Goal: Task Accomplishment & Management: Manage account settings

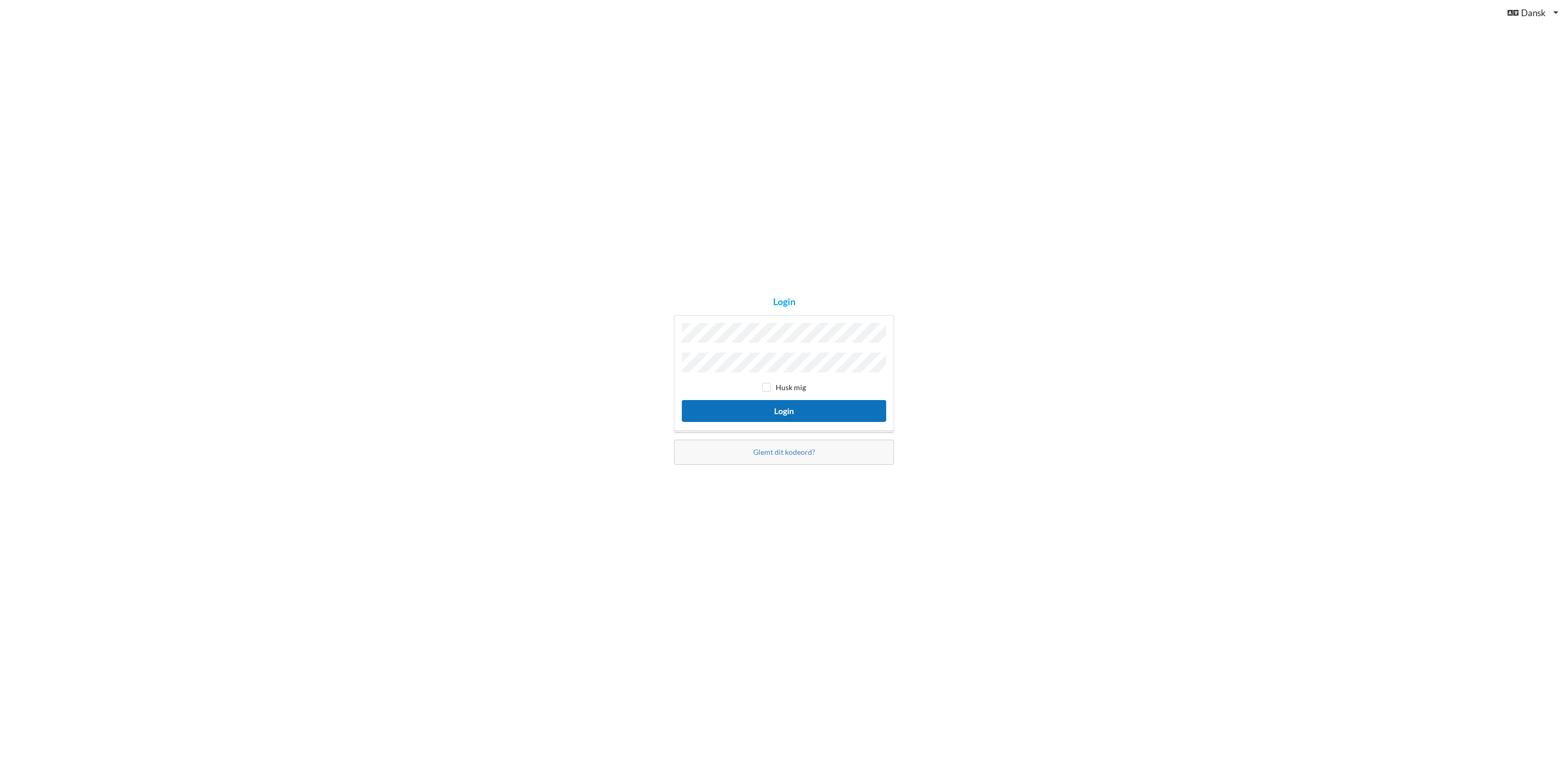
click at [786, 404] on button "Login" at bounding box center [784, 411] width 205 height 22
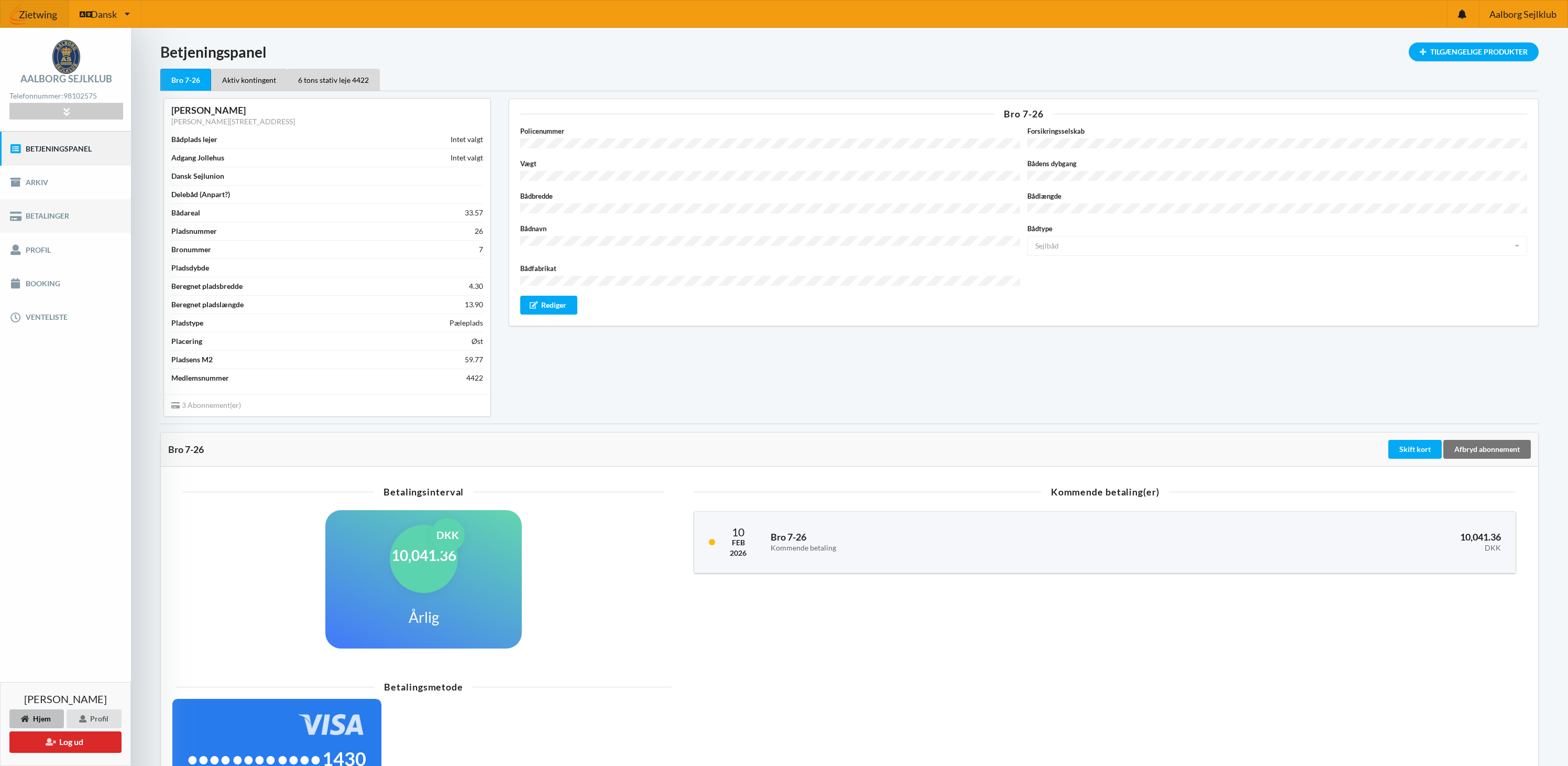
click at [47, 218] on link "Betalinger" at bounding box center [65, 216] width 131 height 34
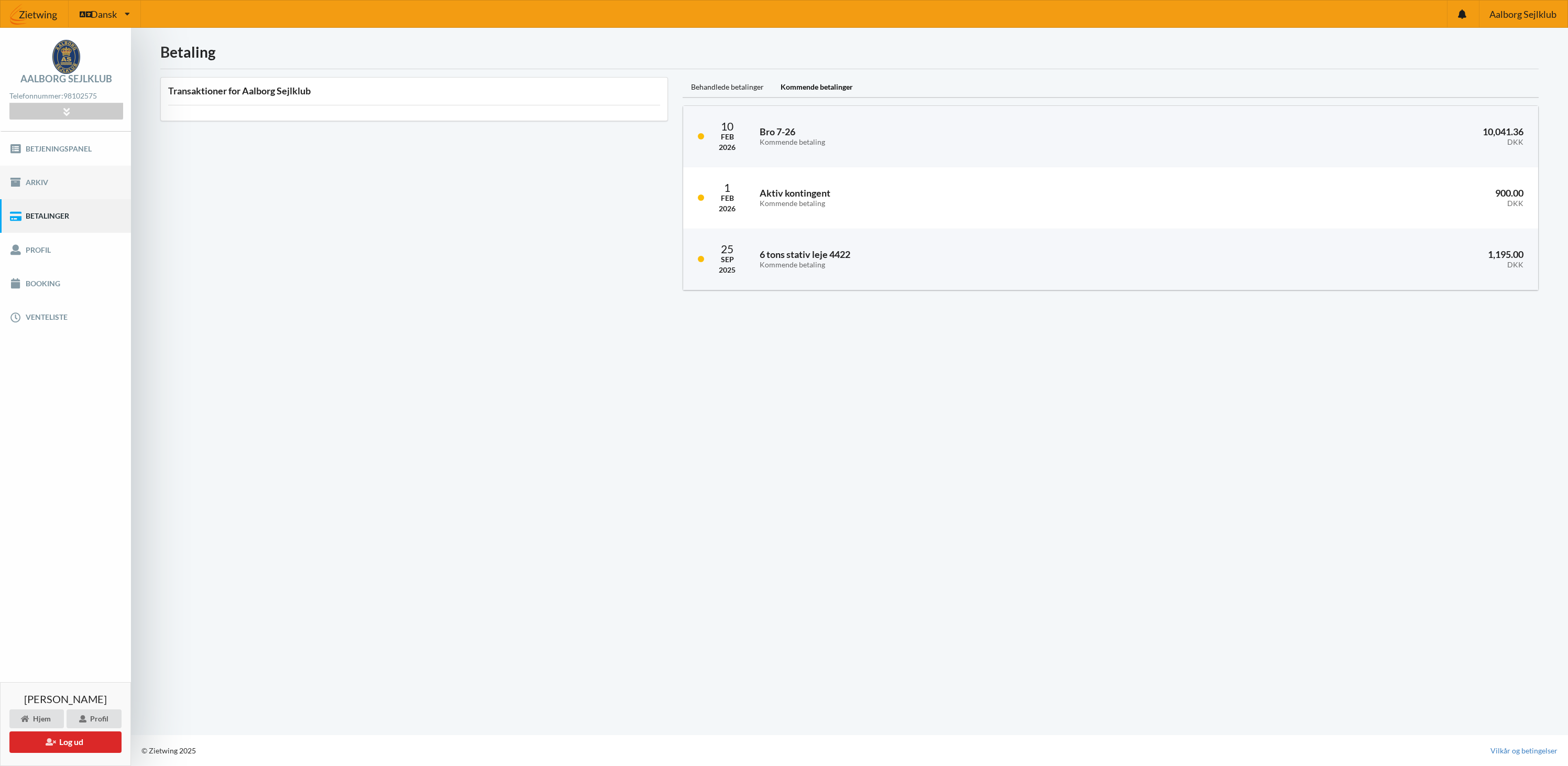
click at [48, 185] on link "Arkiv" at bounding box center [65, 182] width 131 height 34
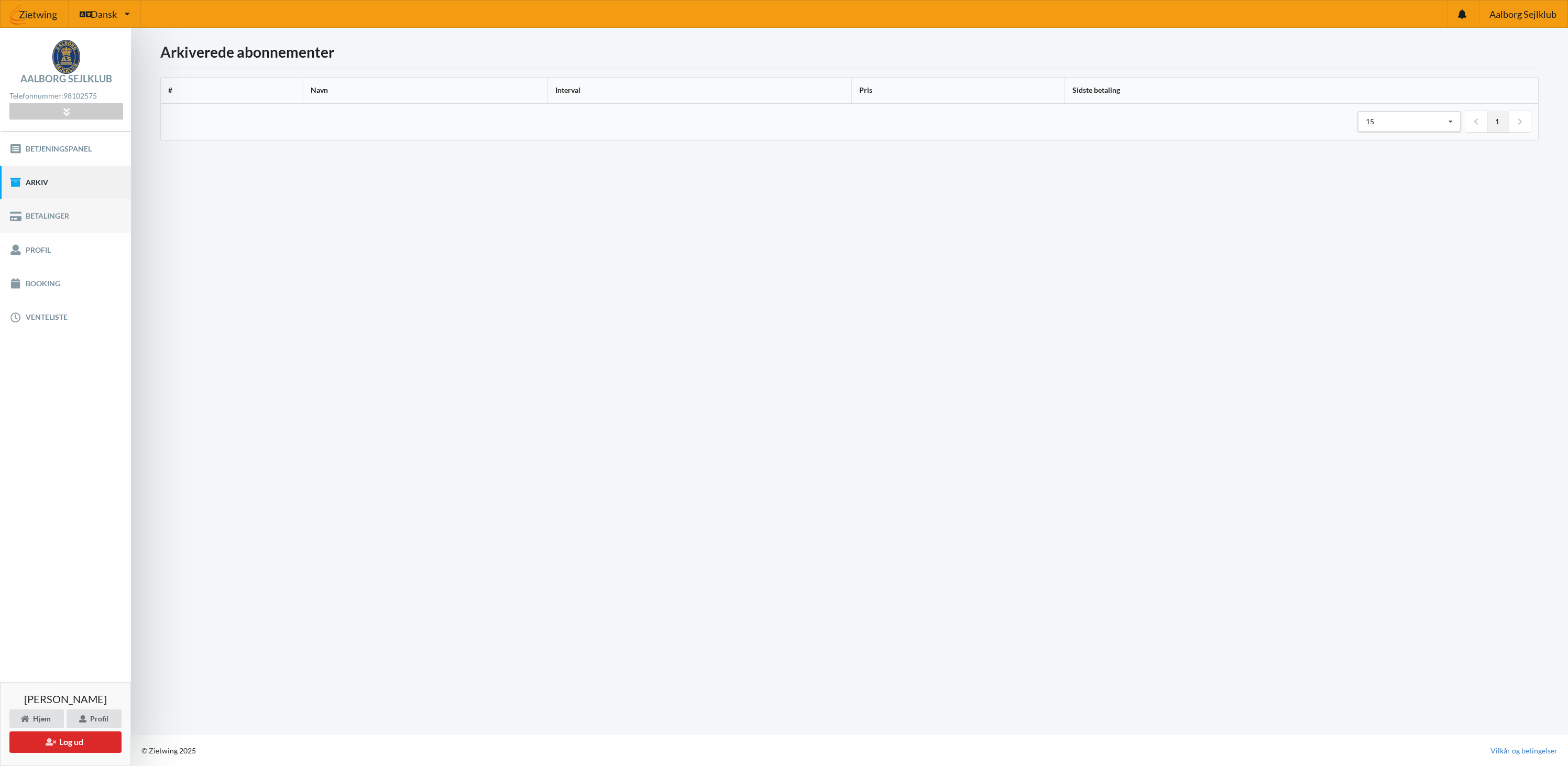
click at [44, 227] on link "Betalinger" at bounding box center [65, 216] width 131 height 34
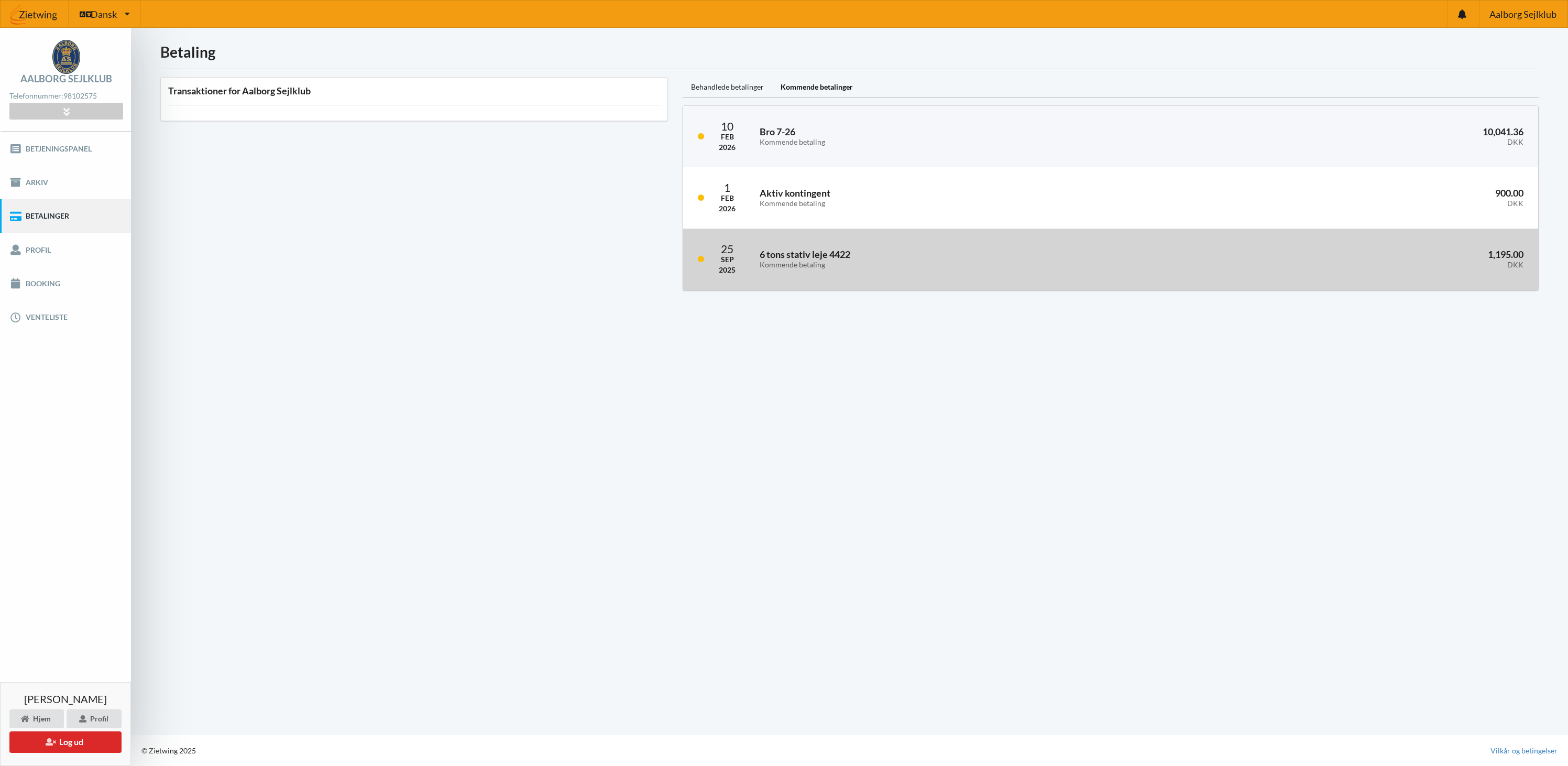
click at [797, 256] on h3 "6 tons stativ leje 4422 Kommende betaling" at bounding box center [960, 259] width 402 height 21
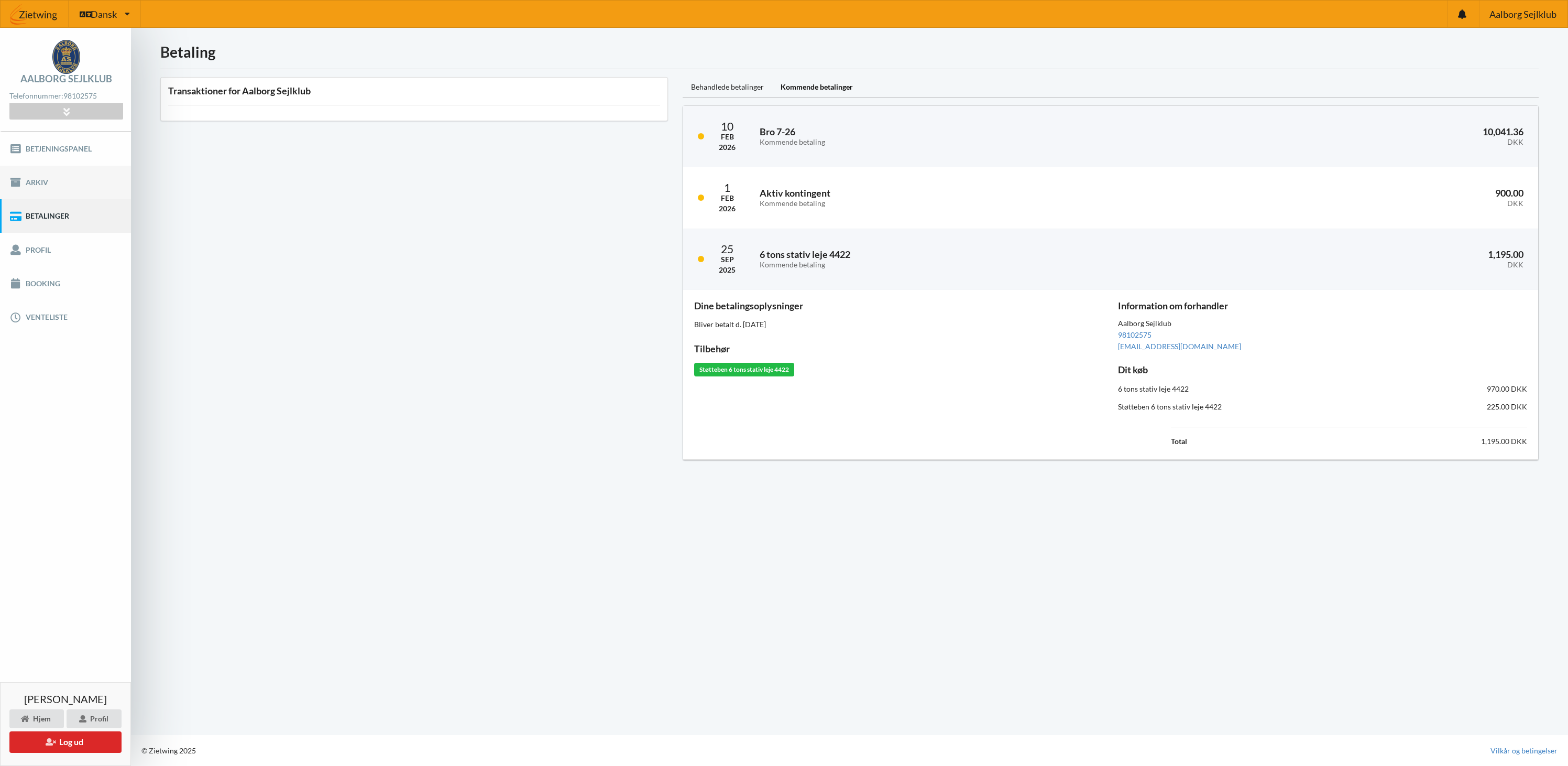
click at [26, 189] on link "Arkiv" at bounding box center [65, 182] width 131 height 34
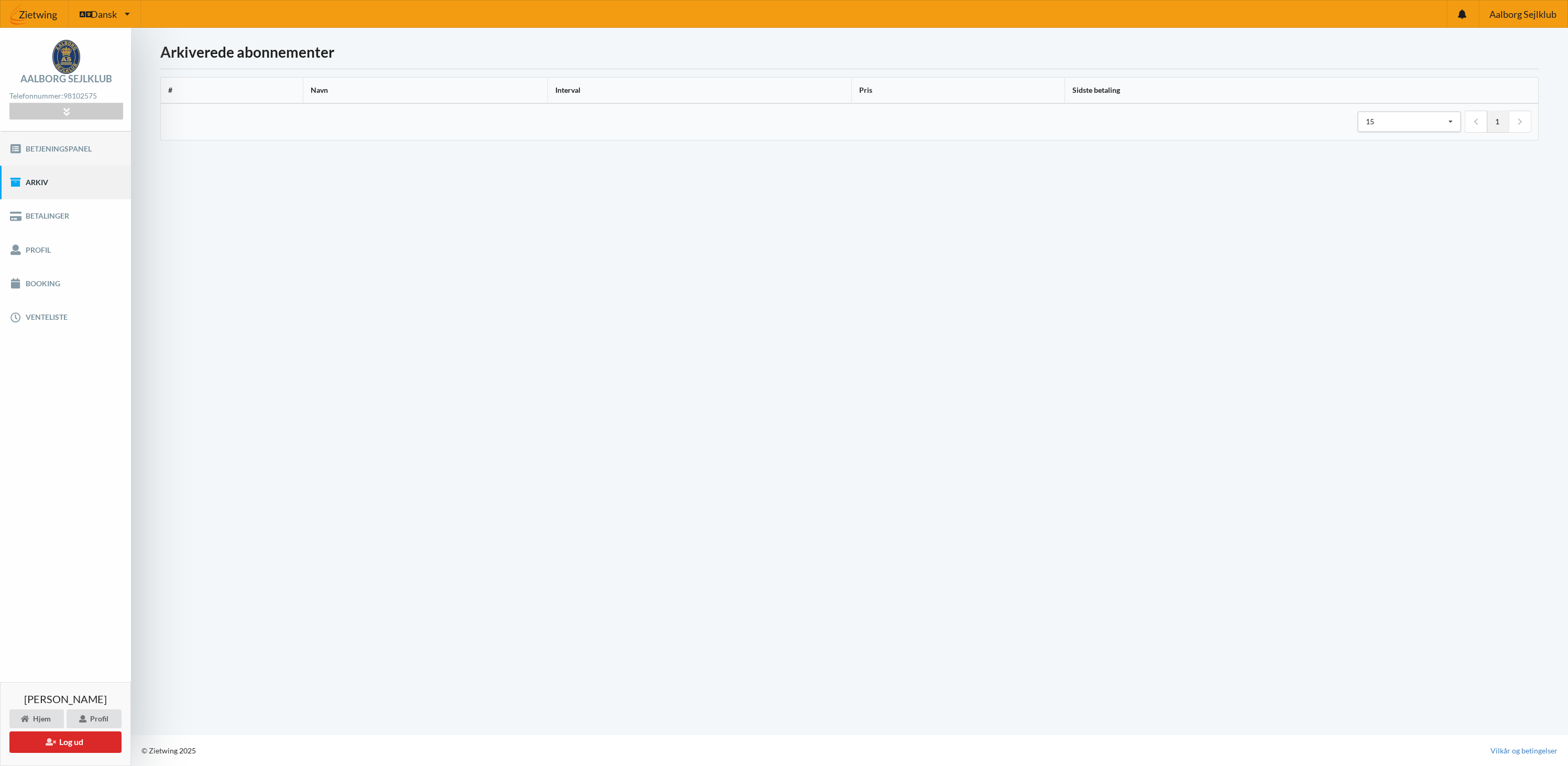
click at [53, 152] on link "Betjeningspanel" at bounding box center [65, 148] width 131 height 34
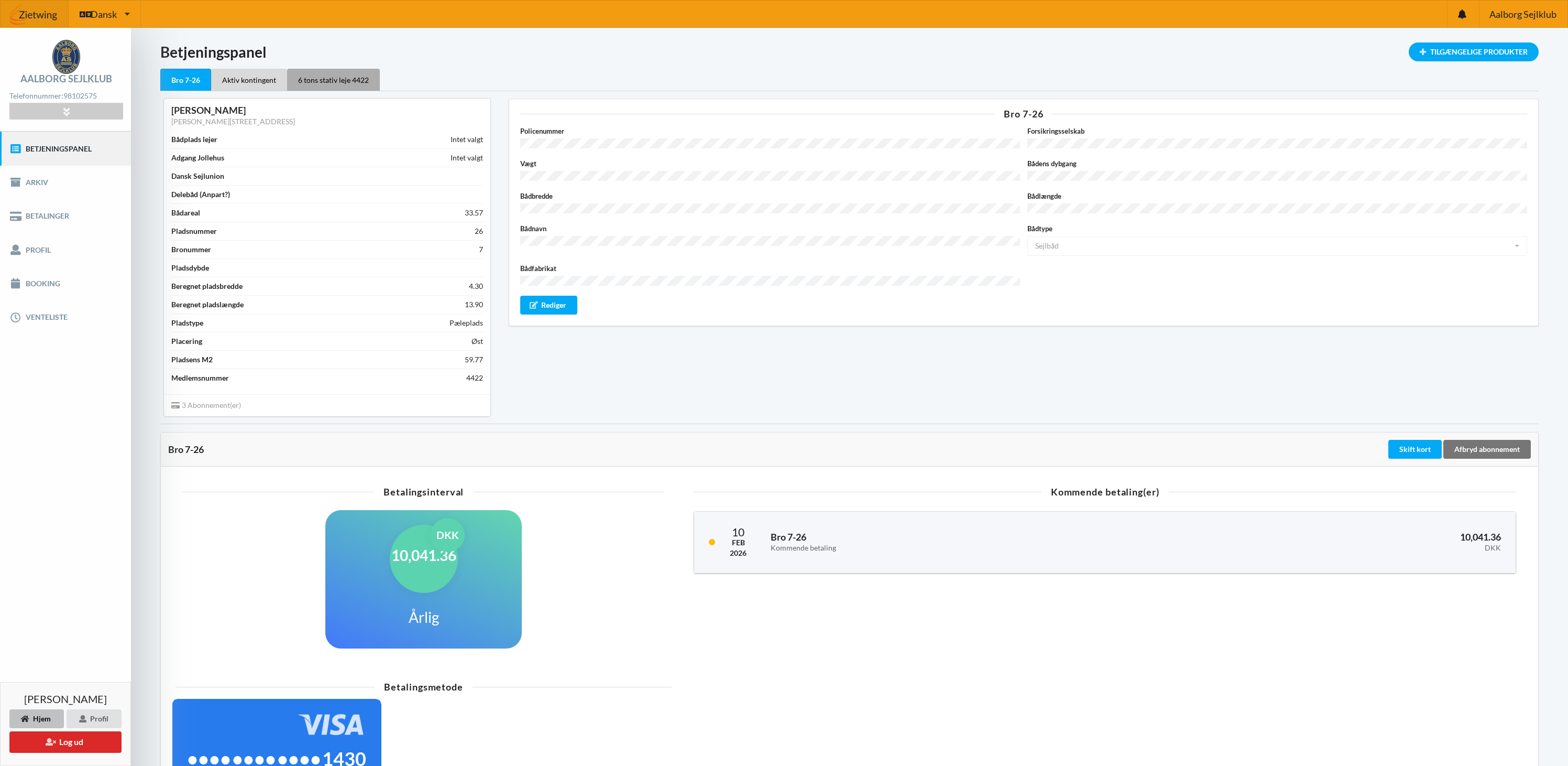
click at [337, 76] on div "6 tons stativ leje 4422" at bounding box center [333, 79] width 93 height 22
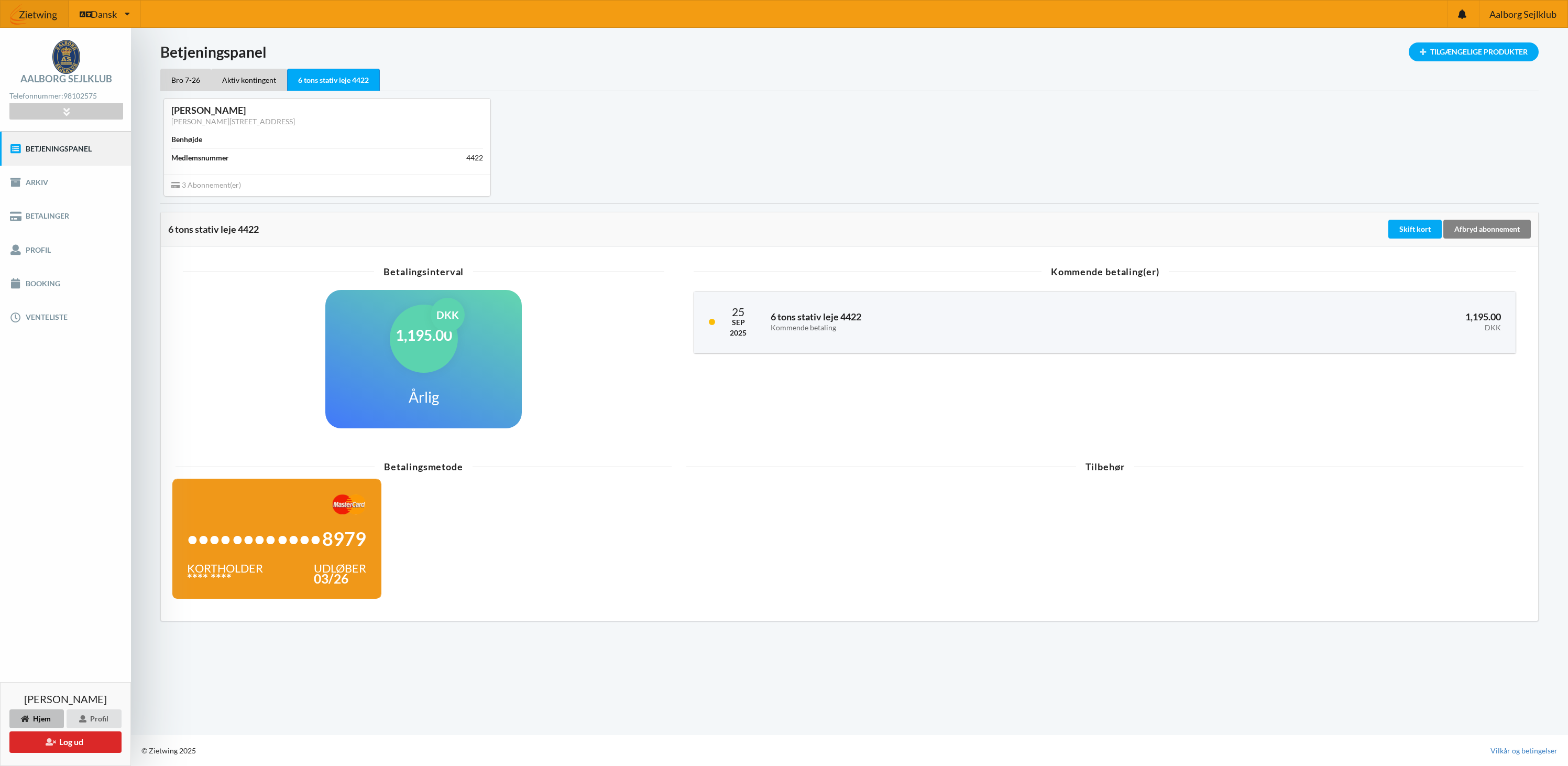
click at [1499, 228] on div "Afbryd abonnement" at bounding box center [1487, 229] width 87 height 19
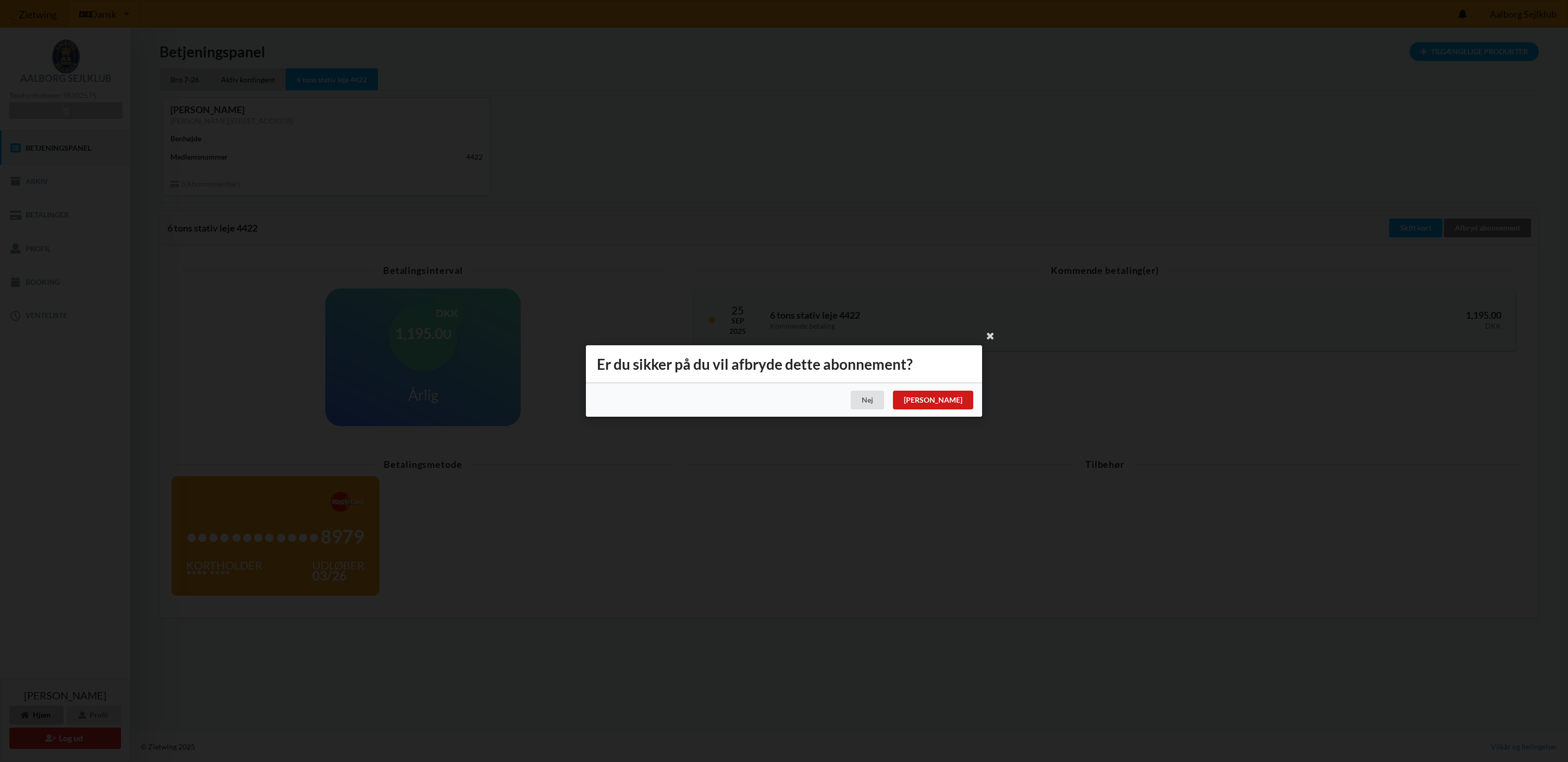
click at [960, 401] on div "[PERSON_NAME]" at bounding box center [933, 400] width 81 height 19
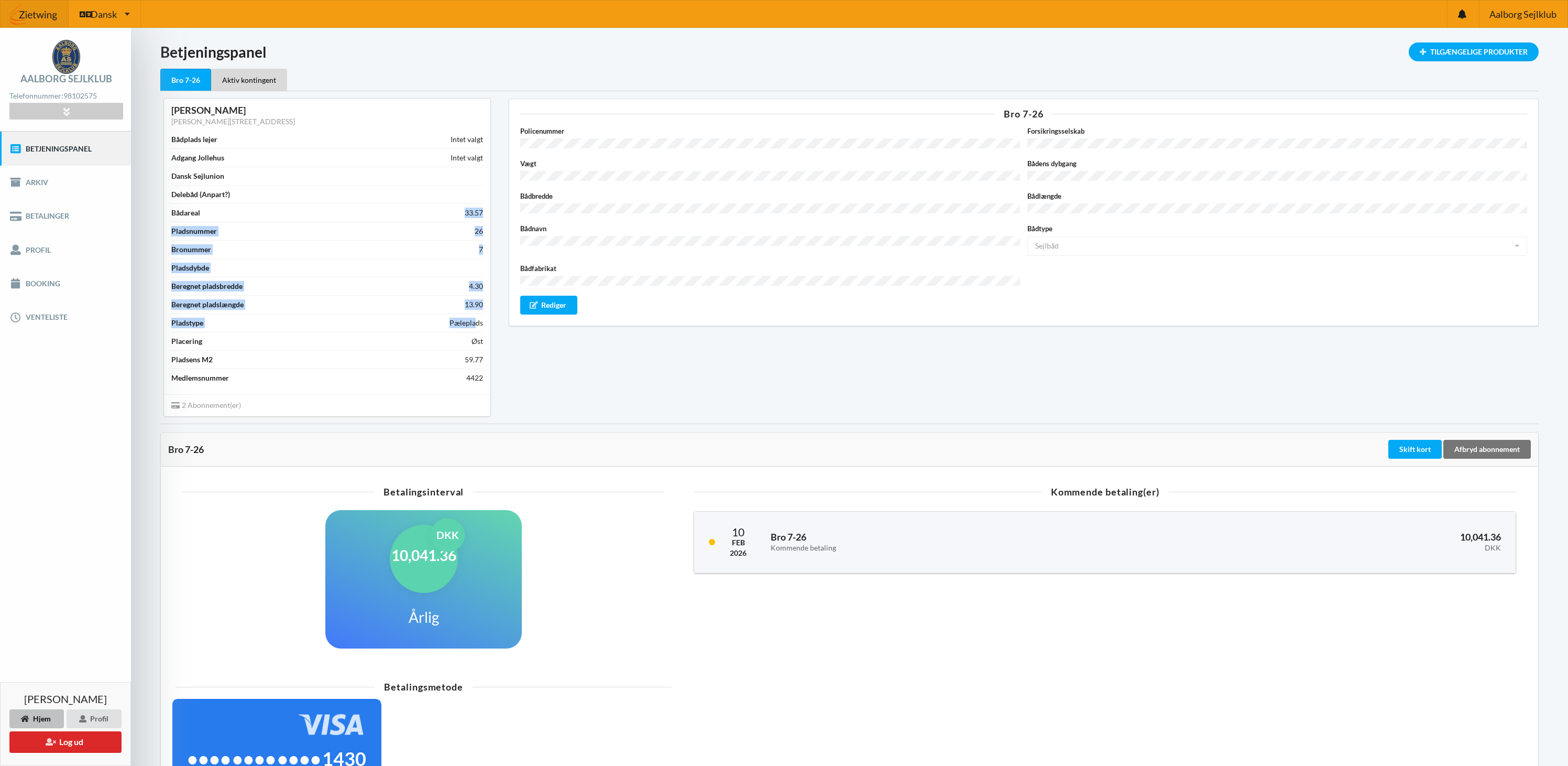
drag, startPoint x: 476, startPoint y: 320, endPoint x: 281, endPoint y: 209, distance: 224.4
click at [281, 209] on div "Bådplads lejer Intet valgt Adgang Jollehus Intet valgt Dansk Sejlunion Delebåd …" at bounding box center [327, 258] width 312 height 256
click at [247, 76] on div "Aktiv kontingent" at bounding box center [249, 79] width 76 height 22
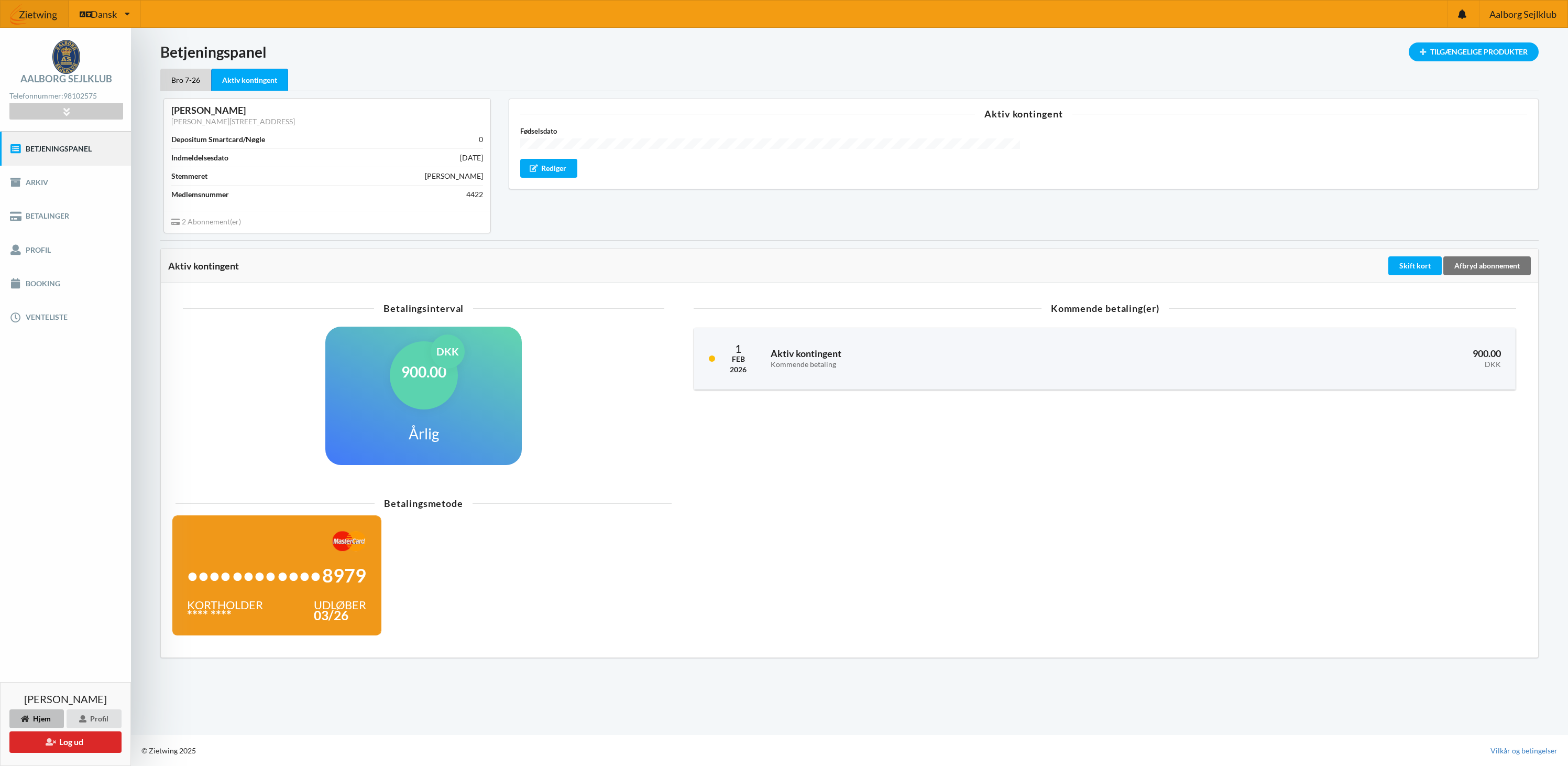
click at [158, 78] on div "Indlæser... Tilgængelige Produkter Betjeningspanel Bro 7-26 Aktiv kontingent [P…" at bounding box center [849, 381] width 1437 height 707
click at [54, 213] on link "Betalinger" at bounding box center [65, 216] width 131 height 34
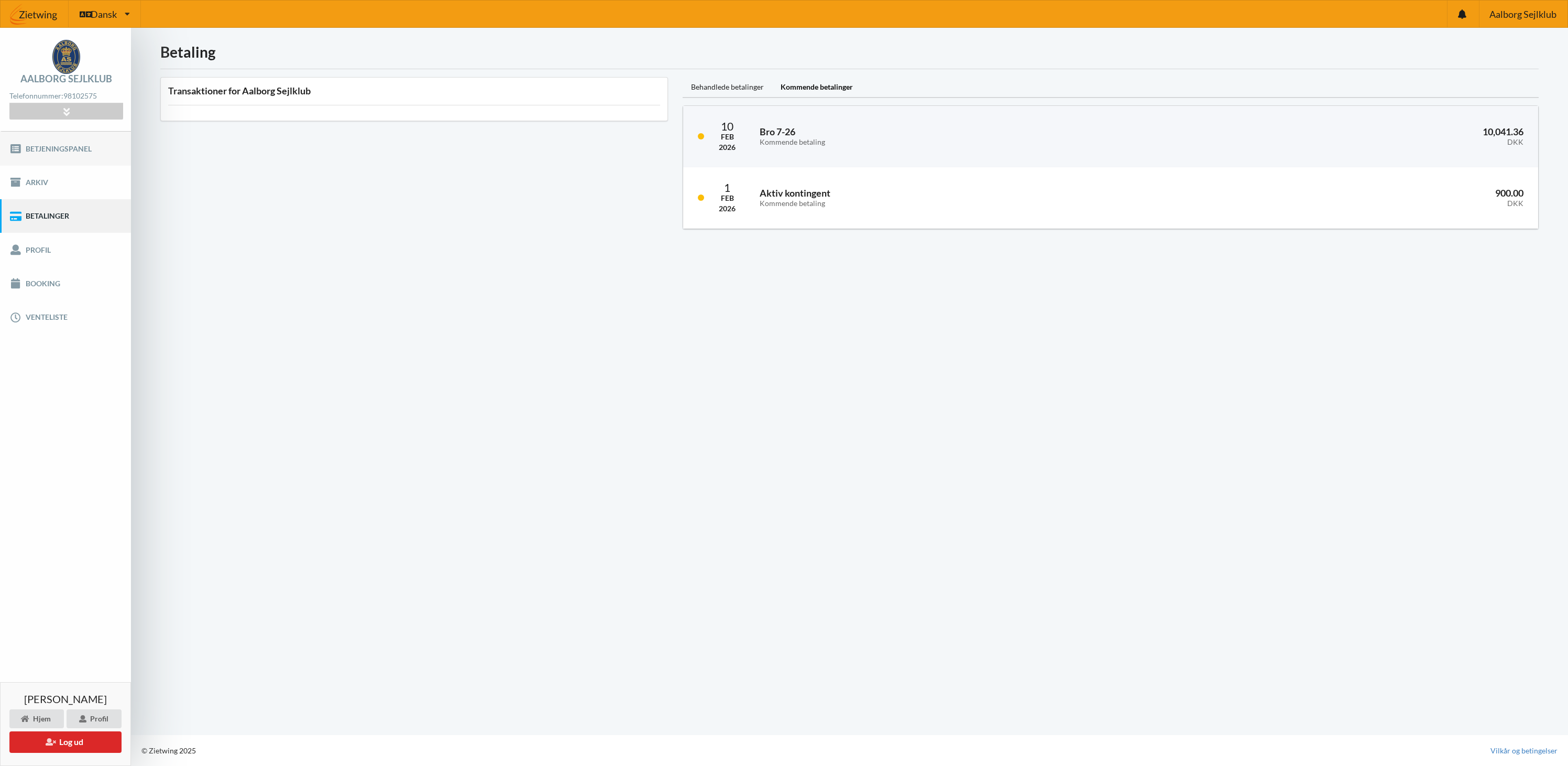
click at [48, 154] on link "Betjeningspanel" at bounding box center [65, 148] width 131 height 34
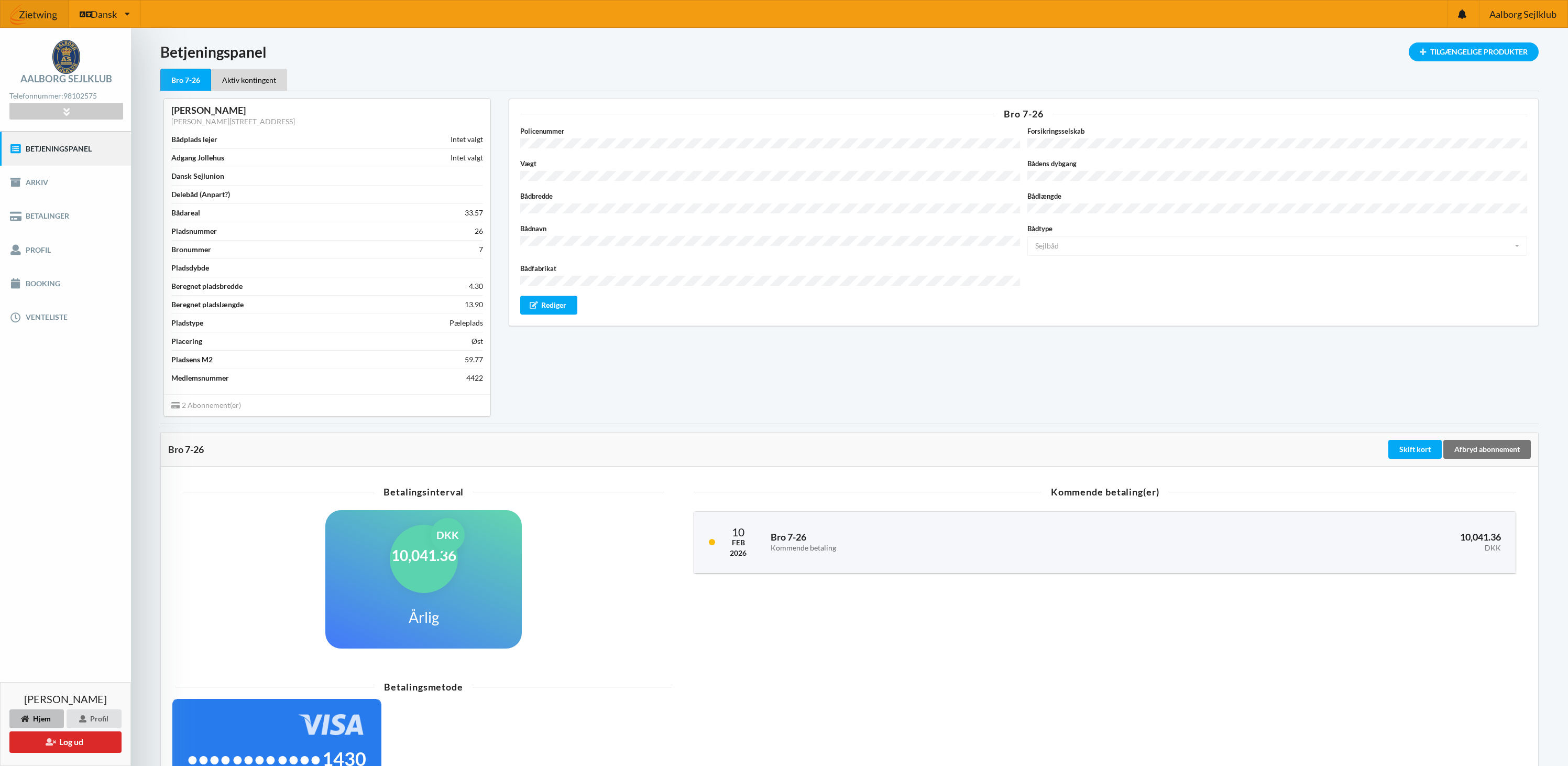
click at [716, 352] on div "Bro 7-26 Policenummer Forsikringsselskab Vægt Bådens dybgang Bådbredde Bådlængd…" at bounding box center [1024, 257] width 1045 height 332
